Goal: Information Seeking & Learning: Learn about a topic

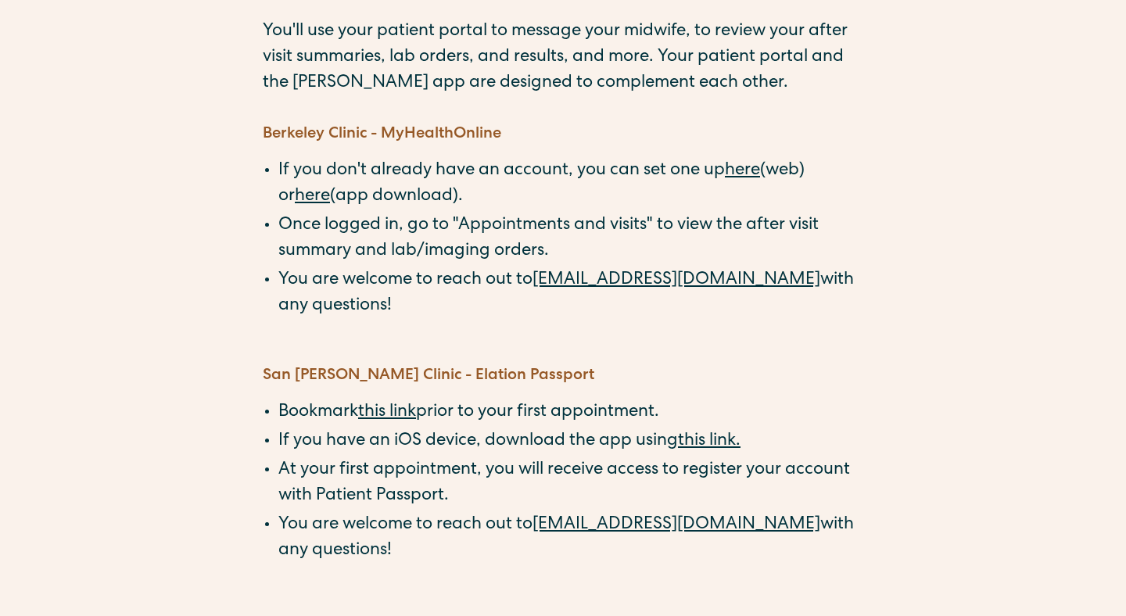
scroll to position [224, 0]
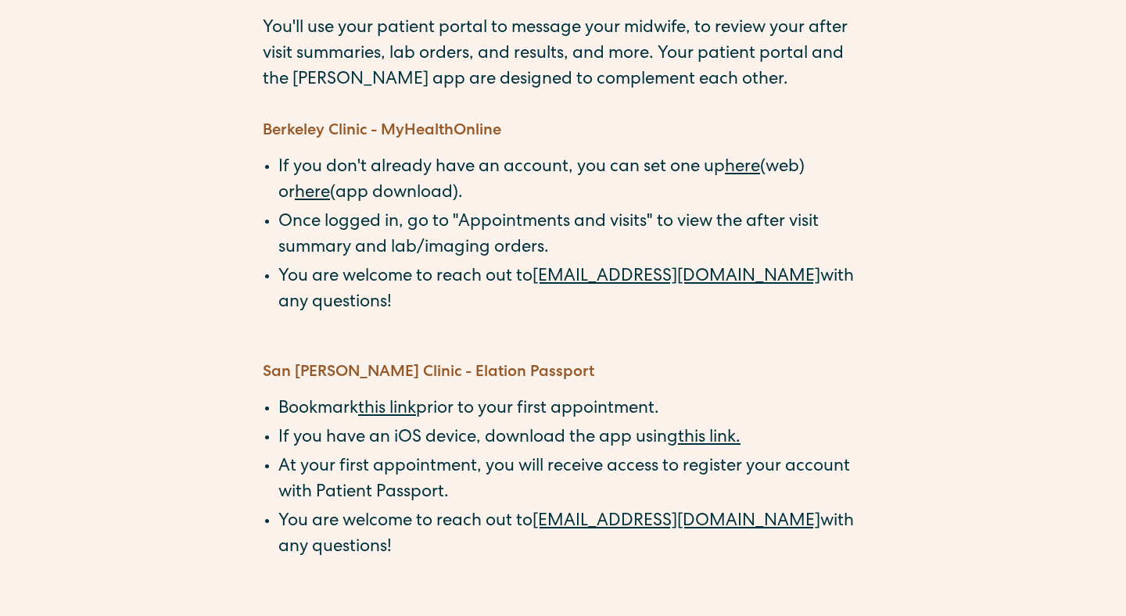
click at [750, 167] on link "here" at bounding box center [742, 168] width 35 height 17
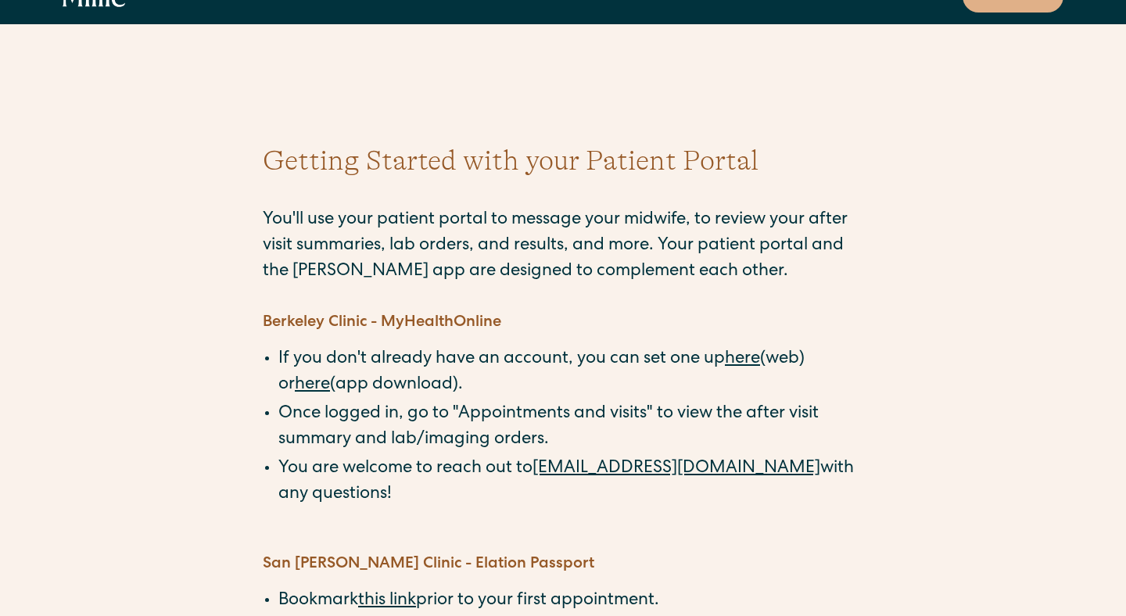
scroll to position [33, 0]
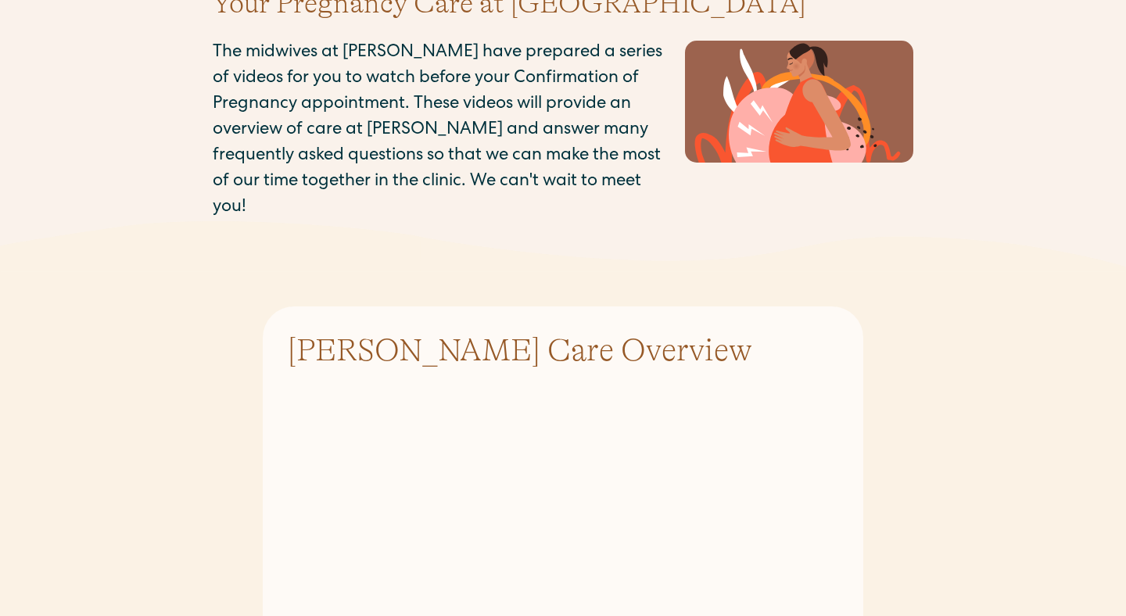
scroll to position [361, 0]
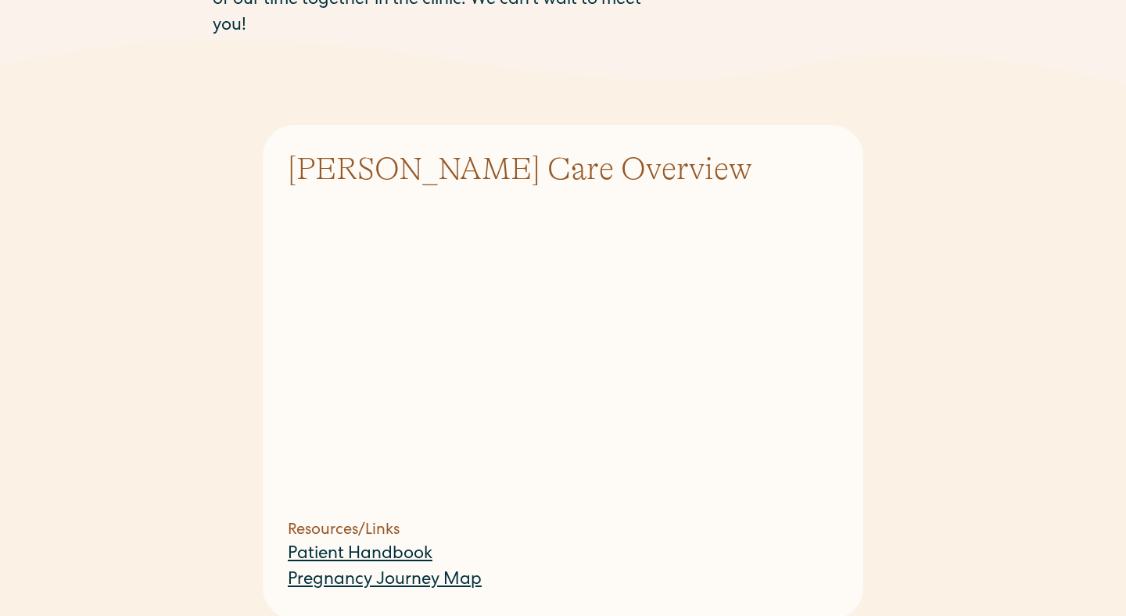
click at [855, 372] on section "Millie Care Overview Resources/Links Patient Handbook Pregnancy Journey Map" at bounding box center [563, 372] width 601 height 494
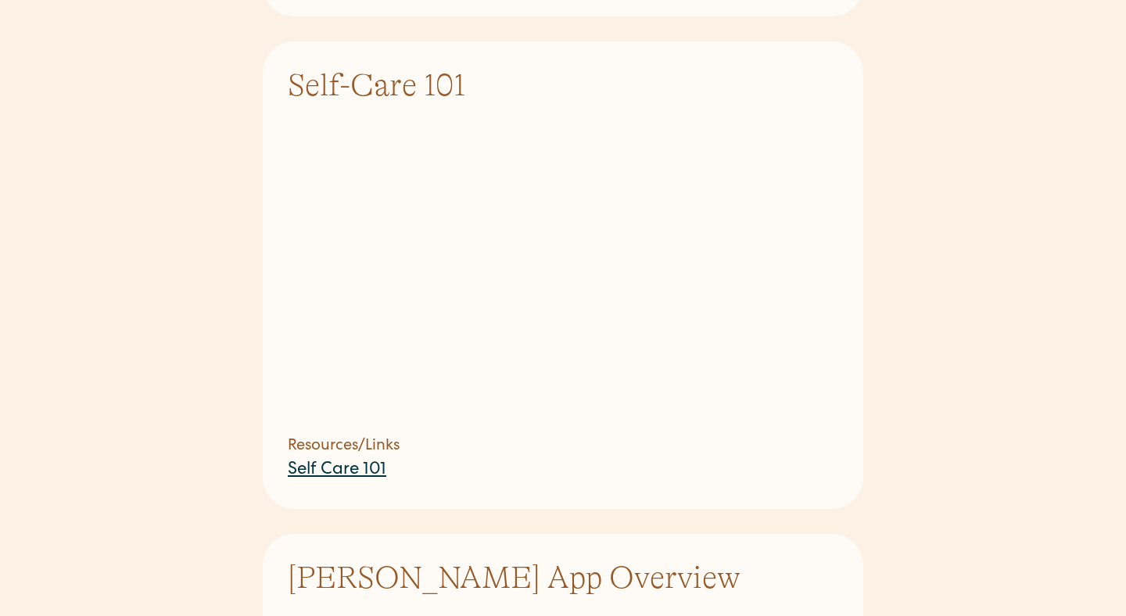
scroll to position [1478, 0]
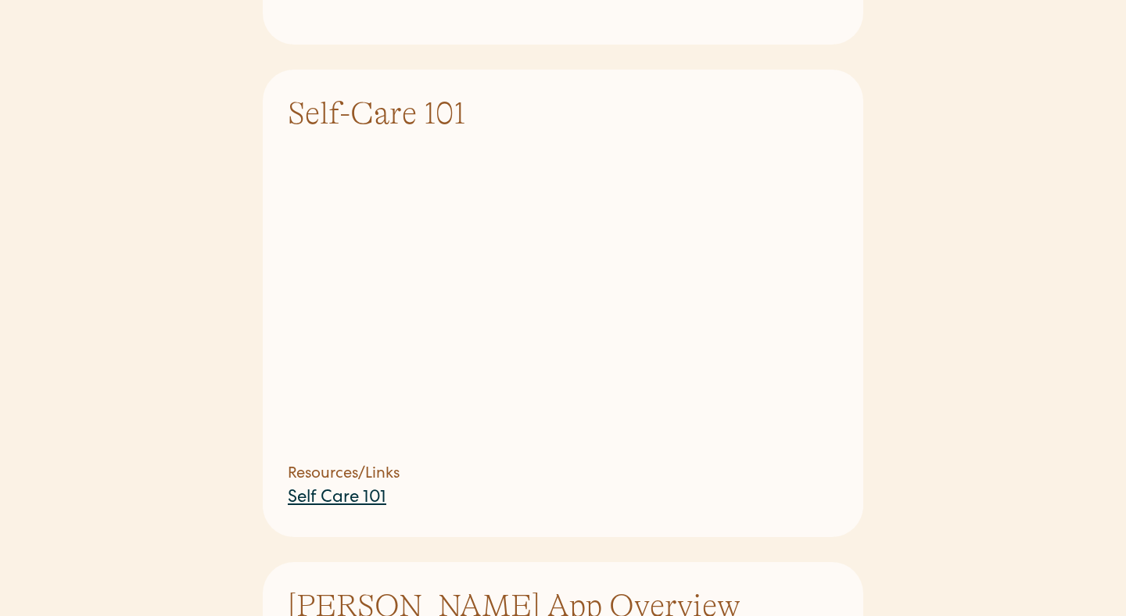
click at [903, 286] on div "Millie Care Overview Resources/Links Patient Handbook Pregnancy Journey Map Gen…" at bounding box center [563, 94] width 1126 height 2255
click at [936, 268] on div "Millie Care Overview Resources/Links Patient Handbook Pregnancy Journey Map Gen…" at bounding box center [563, 94] width 1126 height 2255
click at [359, 490] on link "Self Care 101" at bounding box center [337, 498] width 99 height 17
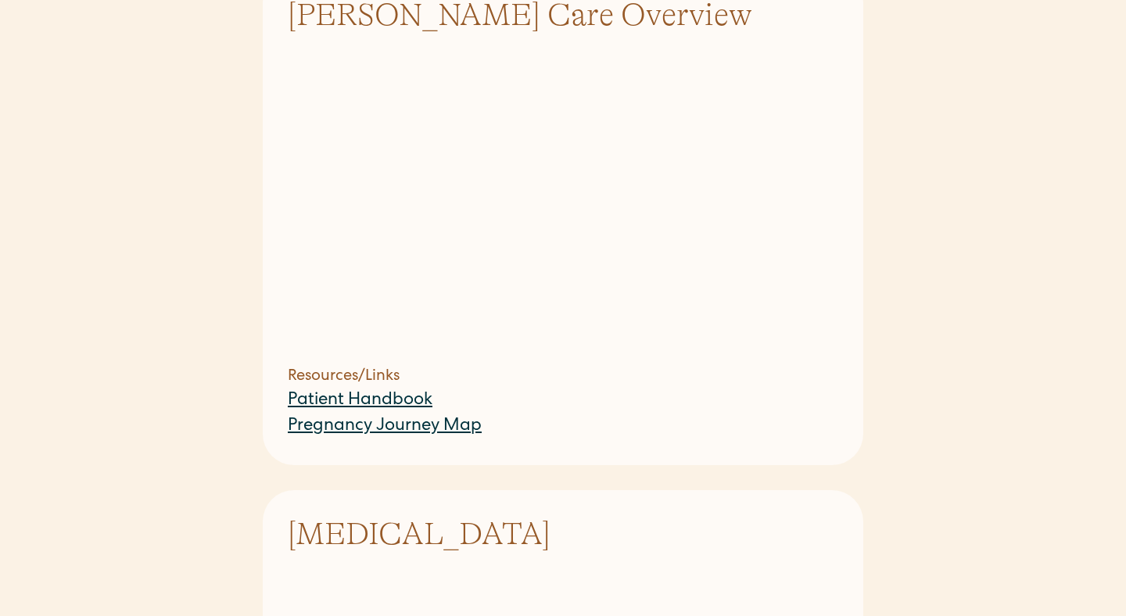
scroll to position [505, 0]
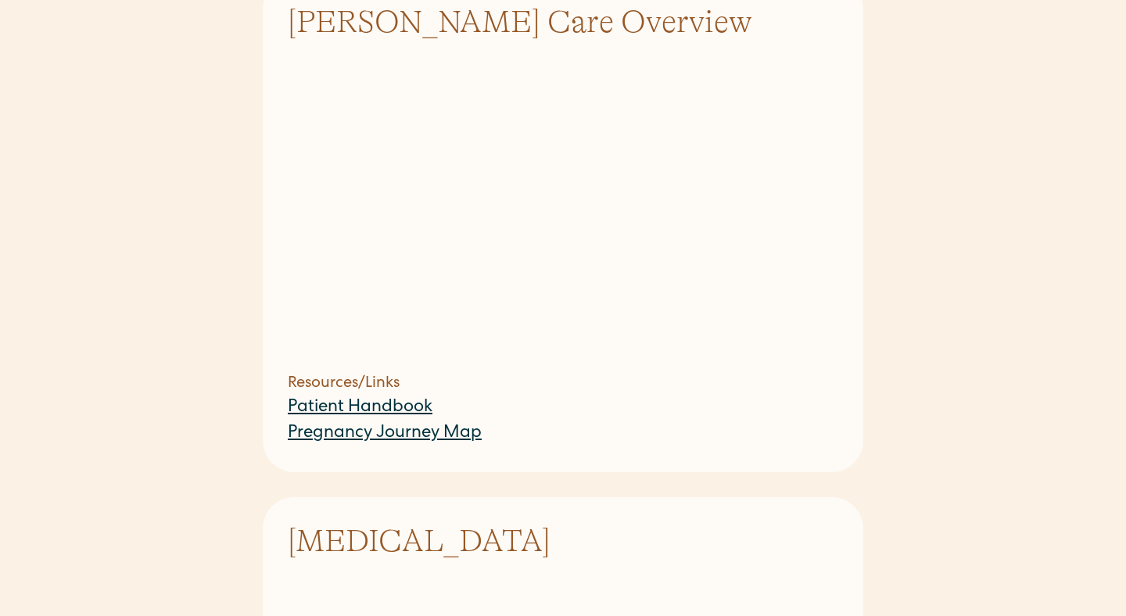
click at [332, 400] on link "Patient Handbook" at bounding box center [360, 408] width 145 height 17
click at [332, 426] on link "Pregnancy Journey Map" at bounding box center [385, 434] width 194 height 17
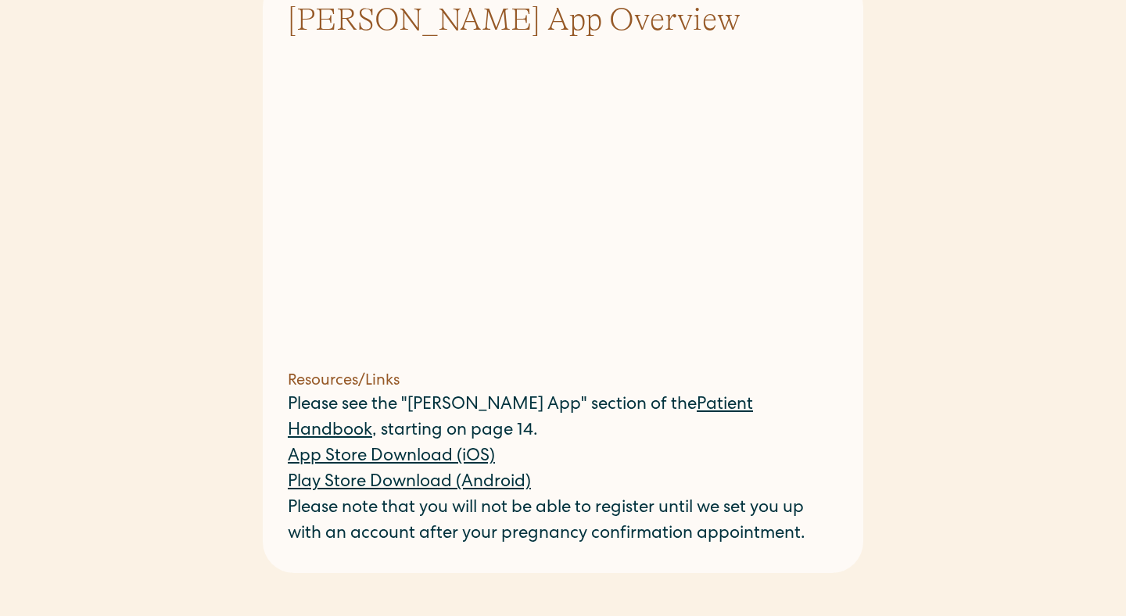
scroll to position [2051, 0]
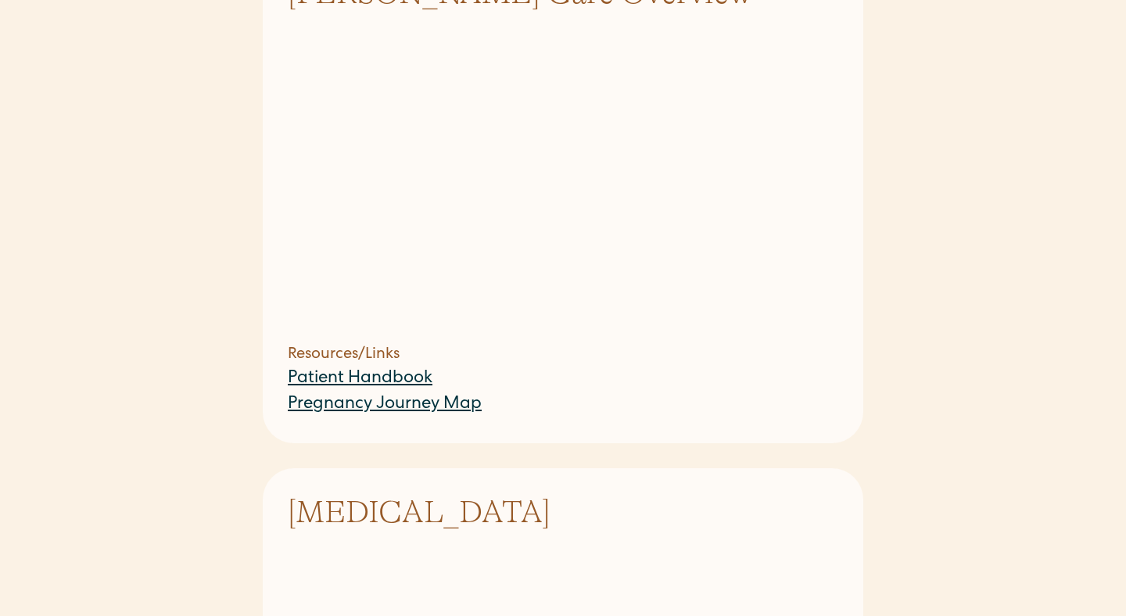
scroll to position [523, 0]
